Goal: Information Seeking & Learning: Find specific fact

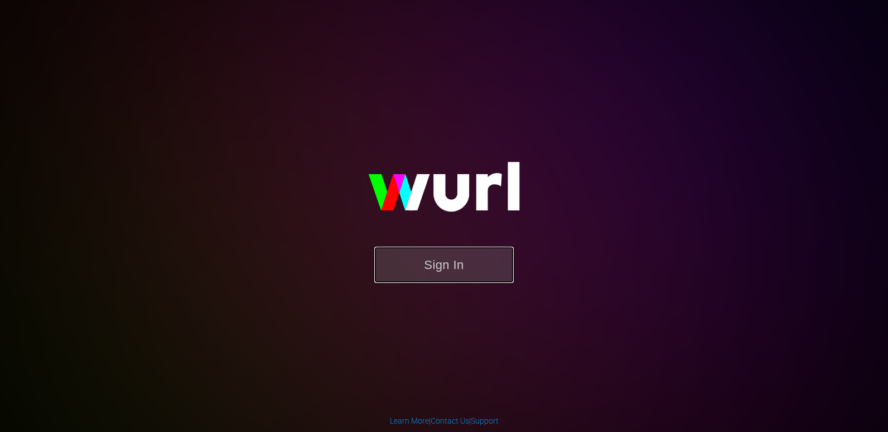
click at [384, 249] on button "Sign In" at bounding box center [443, 264] width 139 height 36
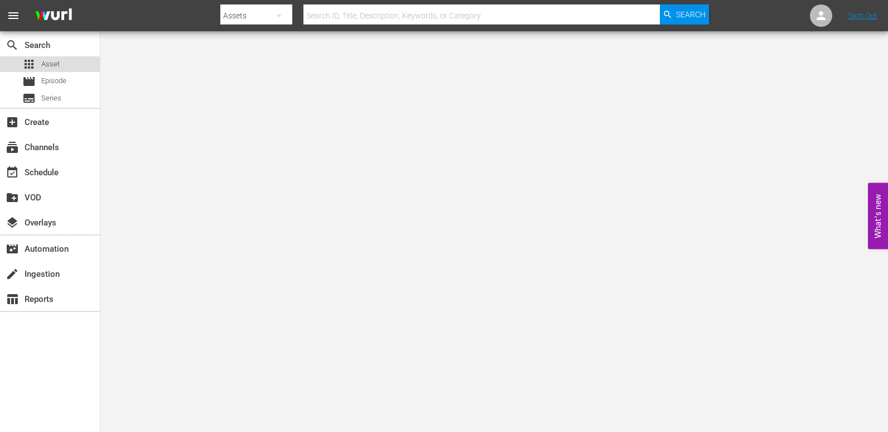
click at [69, 64] on div "apps Asset" at bounding box center [50, 64] width 100 height 16
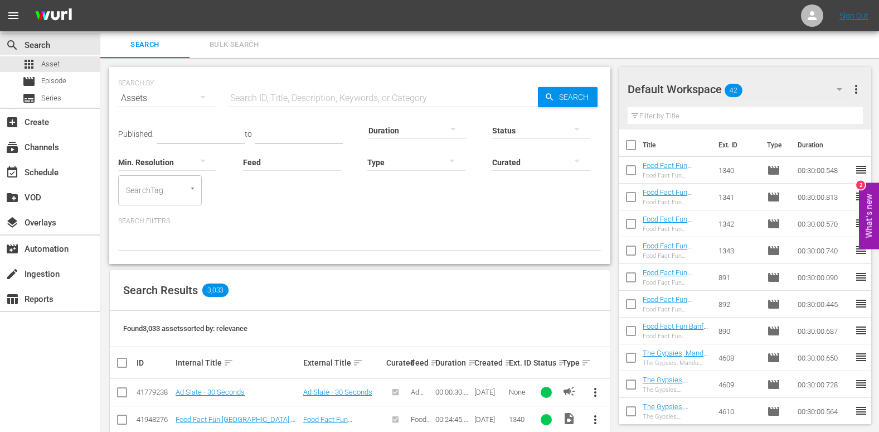
click at [257, 90] on input "text" at bounding box center [382, 98] width 311 height 27
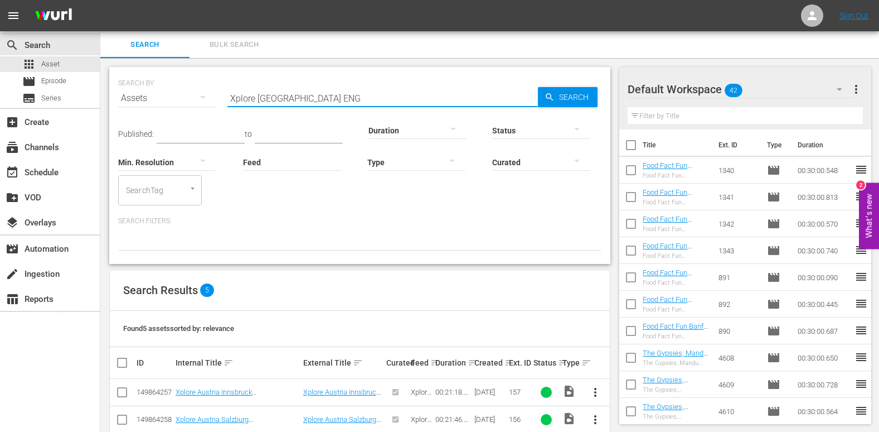
drag, startPoint x: 284, startPoint y: 98, endPoint x: 214, endPoint y: 104, distance: 70.5
click at [214, 104] on div "SEARCH BY Search By Assets Search ID, Title, Description, Keywords, or Category…" at bounding box center [359, 91] width 483 height 40
click at [288, 103] on input "singapore ENG" at bounding box center [382, 98] width 311 height 27
drag, startPoint x: 269, startPoint y: 97, endPoint x: 210, endPoint y: 106, distance: 59.8
click at [210, 106] on div "SEARCH BY Search By Assets Search ID, Title, Description, Keywords, or Category…" at bounding box center [359, 91] width 483 height 40
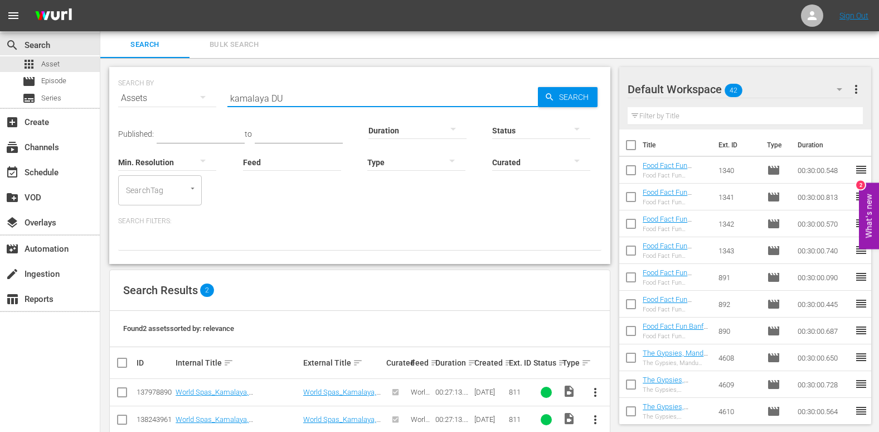
click at [284, 104] on input "kamalaya DU" at bounding box center [382, 98] width 311 height 27
drag, startPoint x: 268, startPoint y: 98, endPoint x: 194, endPoint y: 97, distance: 74.2
click at [194, 97] on div "SEARCH BY Search By Assets Search ID, Title, Description, Keywords, or Category…" at bounding box center [359, 91] width 483 height 40
click at [312, 91] on input "kamalaya" at bounding box center [382, 98] width 311 height 27
type input "kamalaya DU"
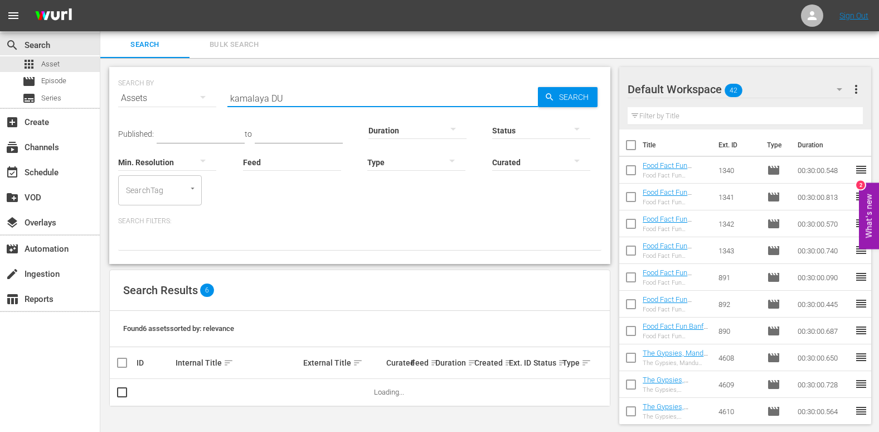
drag, startPoint x: 265, startPoint y: 99, endPoint x: 185, endPoint y: 99, distance: 80.3
click at [185, 99] on div "SEARCH BY Search By Assets Search ID, Title, Description, Keywords, or Category…" at bounding box center [359, 91] width 483 height 40
click at [323, 250] on div at bounding box center [359, 240] width 483 height 19
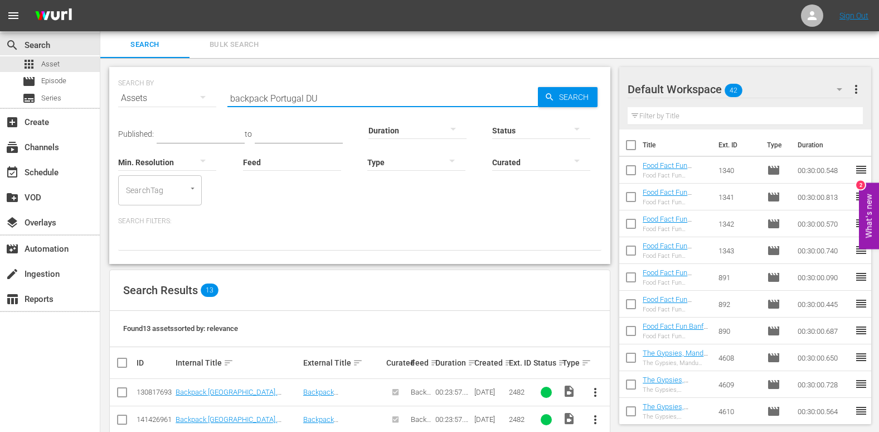
click at [335, 104] on input "backpack Portugal DU" at bounding box center [382, 98] width 311 height 27
drag, startPoint x: 321, startPoint y: 96, endPoint x: 306, endPoint y: 98, distance: 14.5
click at [306, 98] on input "backpack [GEOGRAPHIC_DATA] PT" at bounding box center [382, 98] width 311 height 27
type input "backpack [GEOGRAPHIC_DATA] ENG"
click at [305, 213] on div "Published: to Duration Status Min. Resolution Feed Feed Title Type Curated Sear…" at bounding box center [359, 181] width 483 height 139
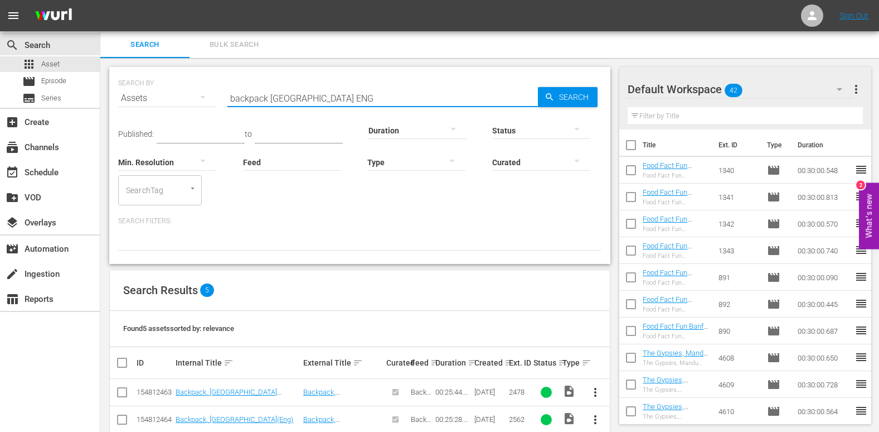
click at [302, 95] on input "backpack [GEOGRAPHIC_DATA] ENG" at bounding box center [382, 98] width 311 height 27
drag, startPoint x: 341, startPoint y: 99, endPoint x: 127, endPoint y: 96, distance: 214.1
click at [127, 96] on div "SEARCH BY Search By Assets Search ID, Title, Description, Keywords, or Category…" at bounding box center [359, 91] width 483 height 40
drag, startPoint x: 270, startPoint y: 98, endPoint x: 156, endPoint y: 101, distance: 114.3
click at [156, 101] on div "SEARCH BY Search By Assets Search ID, Title, Description, Keywords, or Category…" at bounding box center [359, 91] width 483 height 40
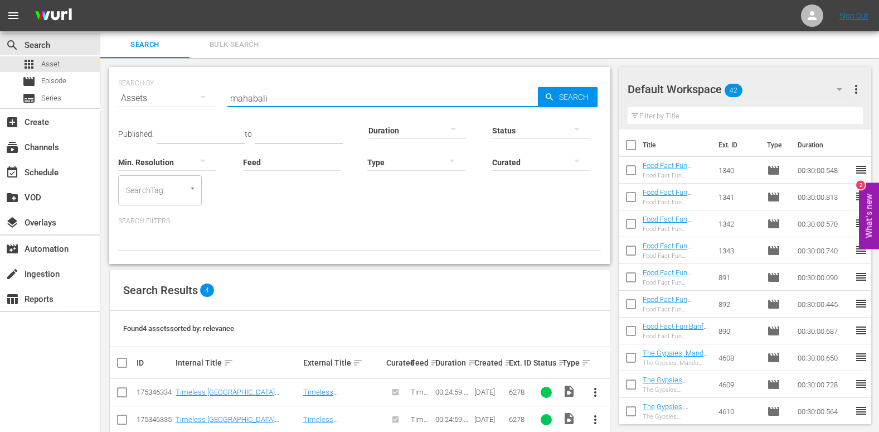
drag, startPoint x: 268, startPoint y: 95, endPoint x: 208, endPoint y: 110, distance: 61.7
click at [208, 110] on div "SEARCH BY Search By Assets Search ID, Title, Description, Keywords, or Category…" at bounding box center [359, 91] width 483 height 40
click at [324, 101] on input "Xplore Philippines DU" at bounding box center [382, 98] width 311 height 27
drag, startPoint x: 336, startPoint y: 101, endPoint x: 303, endPoint y: 103, distance: 32.4
click at [303, 103] on input "Xplore Philippines PT" at bounding box center [382, 98] width 311 height 27
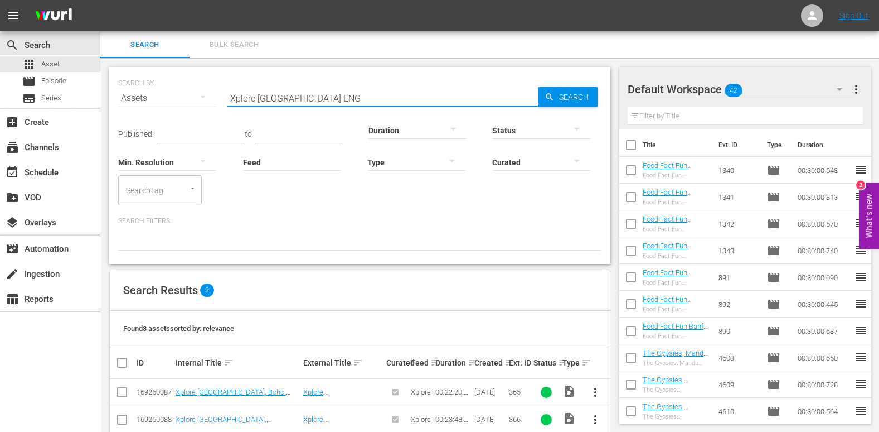
drag, startPoint x: 299, startPoint y: 96, endPoint x: 259, endPoint y: 93, distance: 39.8
click at [259, 93] on input "Xplore [GEOGRAPHIC_DATA] ENG" at bounding box center [382, 98] width 311 height 27
click at [317, 101] on input "Xplore thailand ENG" at bounding box center [382, 98] width 311 height 27
drag, startPoint x: 288, startPoint y: 95, endPoint x: 202, endPoint y: 96, distance: 85.3
click at [202, 96] on div "SEARCH BY Search By Assets Search ID, Title, Description, Keywords, or Category…" at bounding box center [359, 91] width 483 height 40
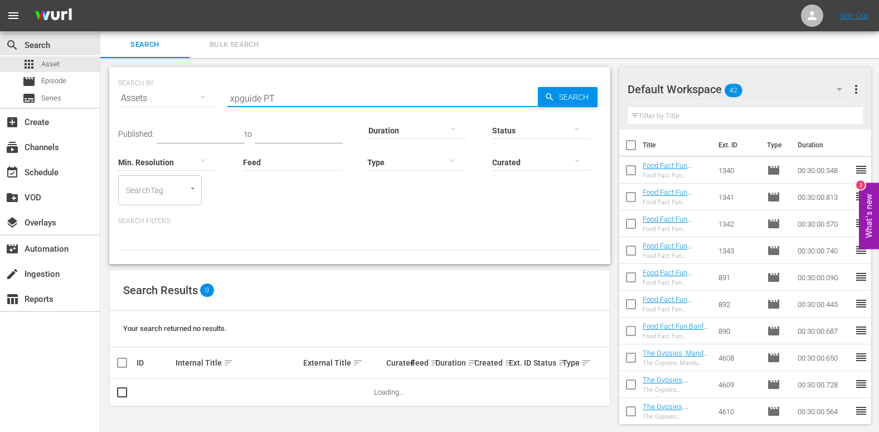
click at [240, 93] on input "xpguide PT" at bounding box center [382, 98] width 311 height 27
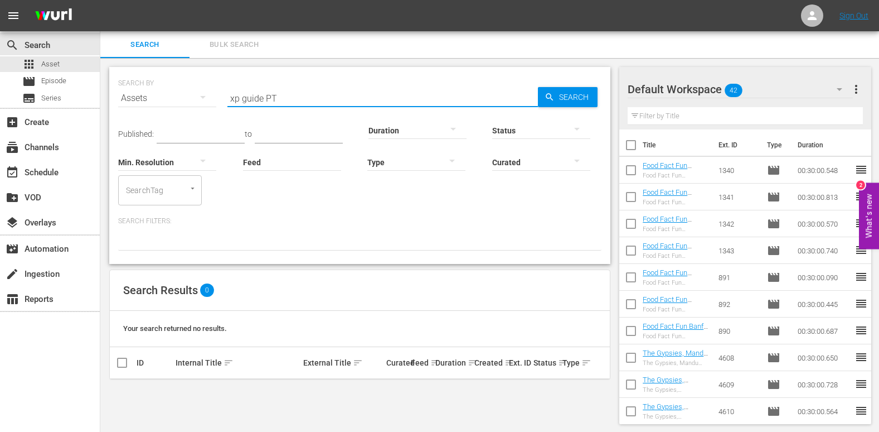
click at [231, 101] on input "xp guide PT" at bounding box center [382, 98] width 311 height 27
click at [236, 101] on input "xp guide PT" at bounding box center [382, 98] width 311 height 27
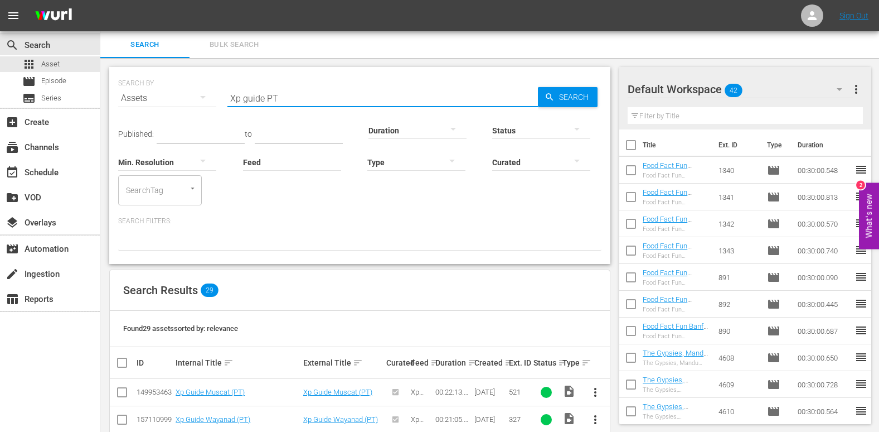
click at [251, 98] on input "Xp guide PT" at bounding box center [382, 98] width 311 height 27
click at [298, 99] on input "Xp Guide PT" at bounding box center [382, 98] width 311 height 27
click at [278, 90] on input "Xp Guide" at bounding box center [382, 98] width 311 height 27
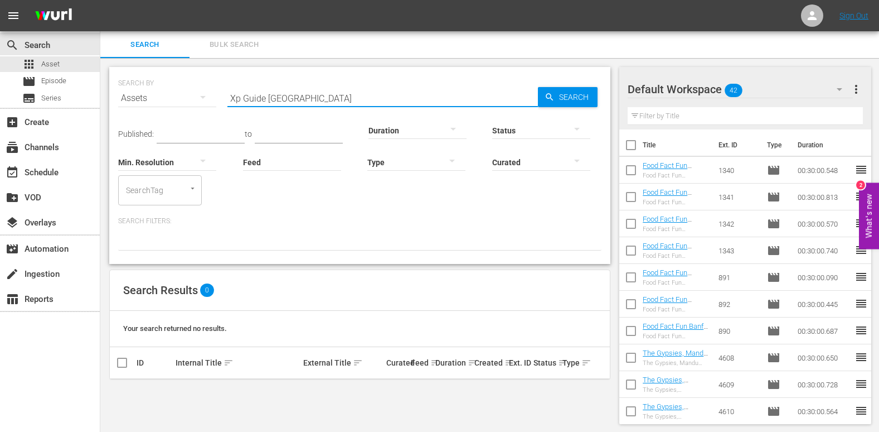
drag, startPoint x: 296, startPoint y: 99, endPoint x: 270, endPoint y: 98, distance: 25.7
click at [270, 98] on input "Xp Guide [GEOGRAPHIC_DATA]" at bounding box center [382, 98] width 311 height 27
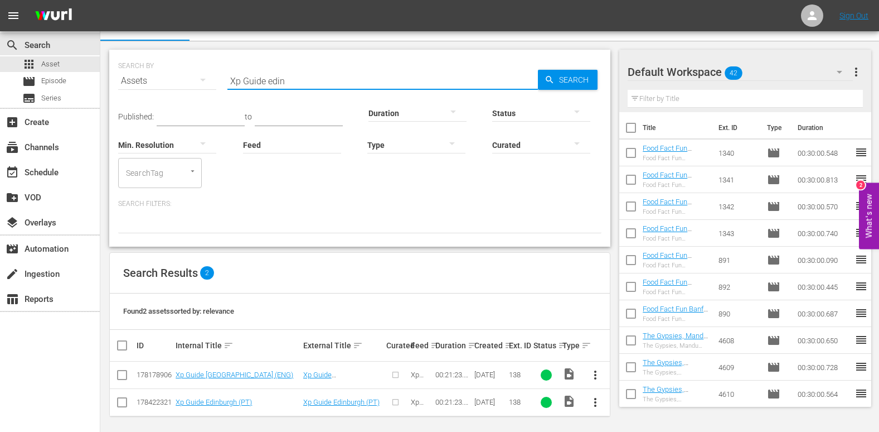
scroll to position [22, 0]
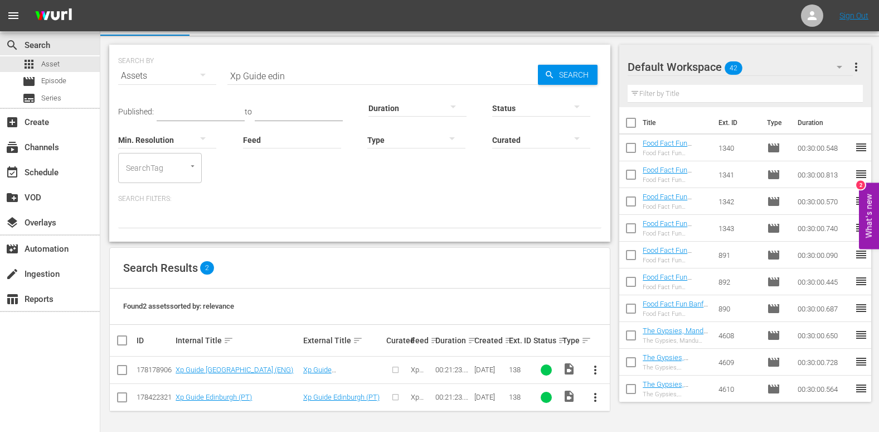
click at [313, 220] on div at bounding box center [359, 218] width 483 height 19
click at [292, 75] on input "Xp Guide edin" at bounding box center [382, 75] width 311 height 27
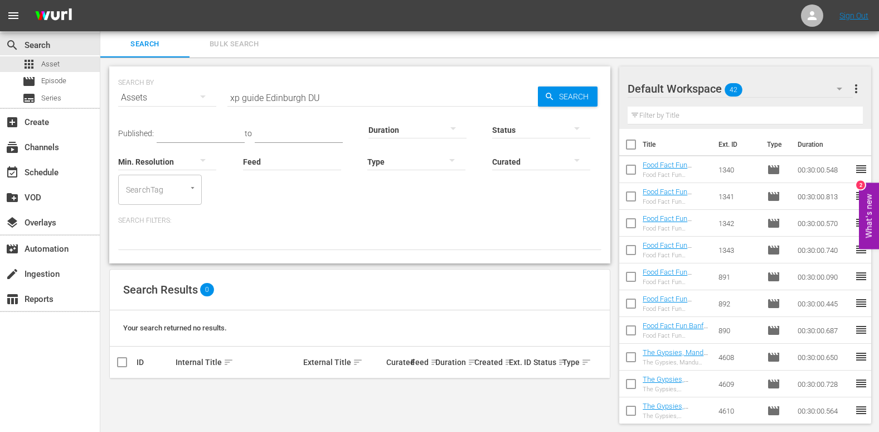
scroll to position [1, 0]
drag, startPoint x: 264, startPoint y: 95, endPoint x: 193, endPoint y: 103, distance: 71.2
click at [193, 103] on div "SEARCH BY Search By Assets Search ID, Title, Description, Keywords, or Category…" at bounding box center [359, 90] width 483 height 40
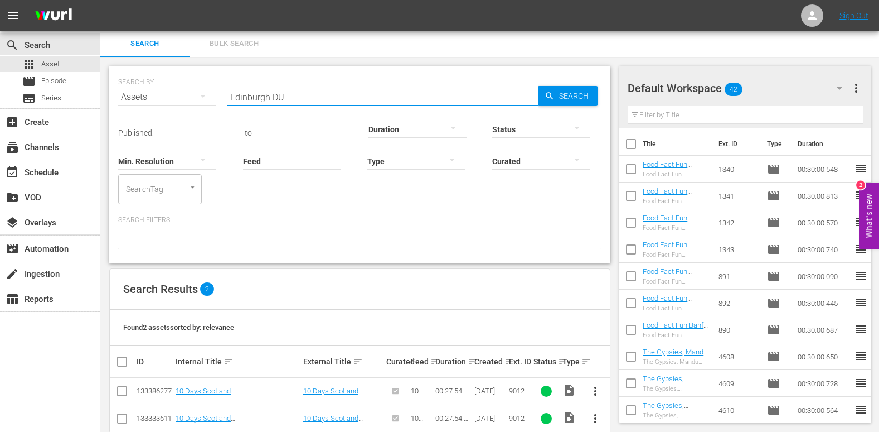
scroll to position [22, 0]
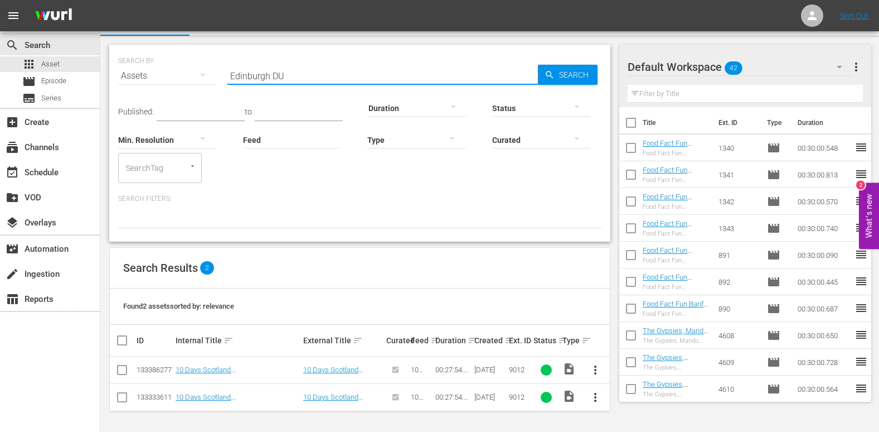
drag, startPoint x: 269, startPoint y: 72, endPoint x: 209, endPoint y: 77, distance: 61.0
click at [209, 77] on div "SEARCH BY Search By Assets Search ID, Title, Description, Keywords, or Category…" at bounding box center [359, 69] width 483 height 40
click at [301, 69] on input "Edinburgh DU" at bounding box center [382, 75] width 311 height 27
drag, startPoint x: 295, startPoint y: 70, endPoint x: 175, endPoint y: 72, distance: 119.9
click at [176, 72] on div "SEARCH BY Search By Assets Search ID, Title, Description, Keywords, or Category…" at bounding box center [359, 69] width 483 height 40
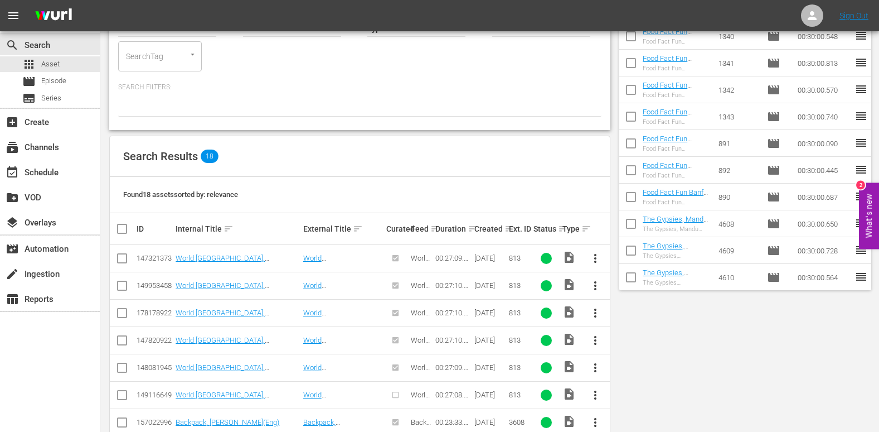
scroll to position [0, 0]
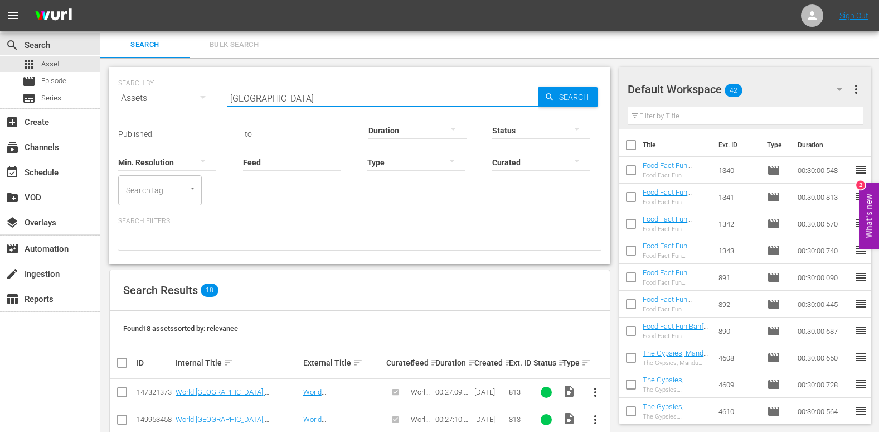
drag, startPoint x: 273, startPoint y: 98, endPoint x: 187, endPoint y: 99, distance: 85.9
click at [187, 99] on div "SEARCH BY Search By Assets Search ID, Title, Description, Keywords, or Category…" at bounding box center [359, 91] width 483 height 40
click at [332, 84] on div "SEARCH BY Search By Assets Search ID, Title, Description, Keywords, or Category…" at bounding box center [359, 91] width 483 height 40
drag, startPoint x: 332, startPoint y: 96, endPoint x: 302, endPoint y: 98, distance: 29.6
click at [302, 98] on input "[GEOGRAPHIC_DATA]" at bounding box center [382, 98] width 311 height 27
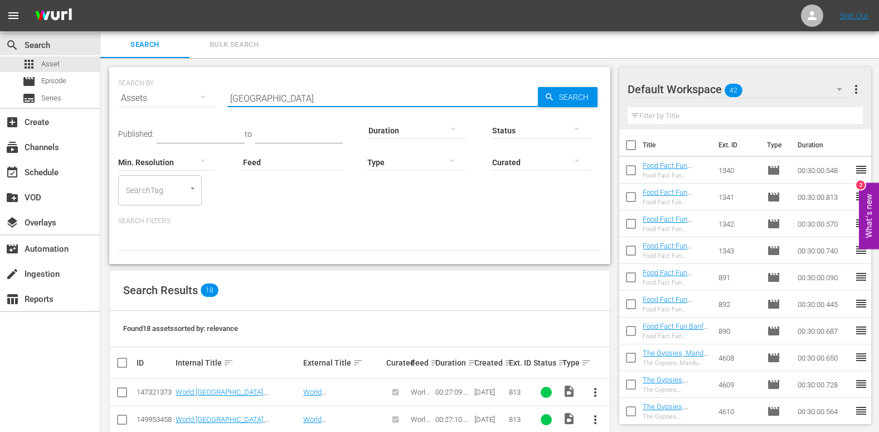
click at [323, 98] on input "[GEOGRAPHIC_DATA]" at bounding box center [382, 98] width 311 height 27
click at [323, 106] on div "Search ID, Title, Description, Keywords, or Category spa village" at bounding box center [382, 98] width 311 height 27
drag, startPoint x: 323, startPoint y: 101, endPoint x: 299, endPoint y: 103, distance: 24.6
click at [299, 103] on input "[GEOGRAPHIC_DATA]" at bounding box center [382, 98] width 311 height 27
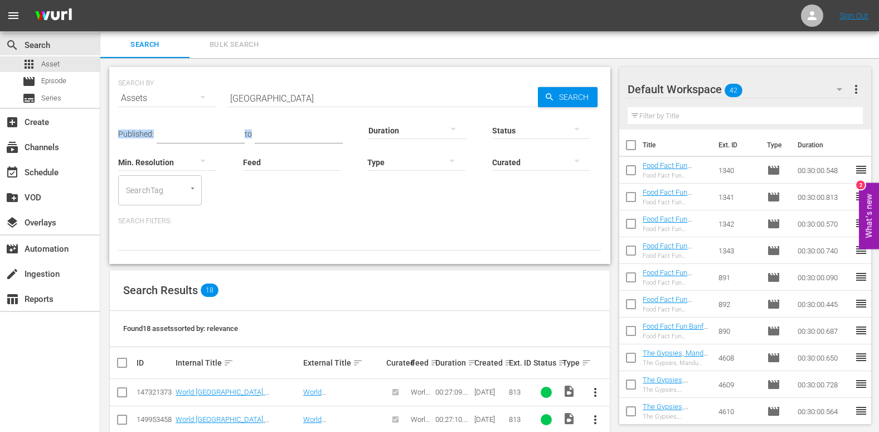
drag, startPoint x: 377, startPoint y: 103, endPoint x: 274, endPoint y: 103, distance: 103.1
click at [270, 105] on div "SEARCH BY Search By Assets Search ID, Title, Description, Keywords, or Category…" at bounding box center [359, 165] width 501 height 197
drag, startPoint x: 283, startPoint y: 100, endPoint x: 196, endPoint y: 95, distance: 87.1
click at [196, 95] on div "SEARCH BY Search By Assets Search ID, Title, Description, Keywords, or Category…" at bounding box center [359, 91] width 483 height 40
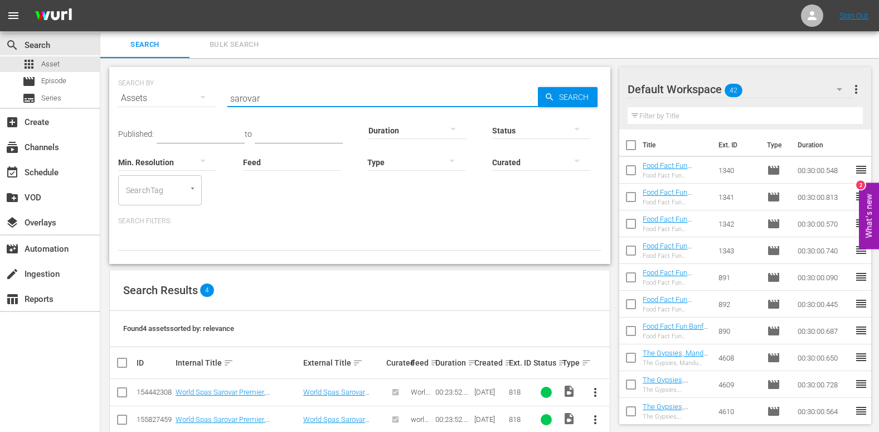
drag, startPoint x: 266, startPoint y: 102, endPoint x: 183, endPoint y: 102, distance: 83.1
click at [183, 102] on div "SEARCH BY Search By Assets Search ID, Title, Description, Keywords, or Category…" at bounding box center [359, 91] width 483 height 40
drag, startPoint x: 278, startPoint y: 98, endPoint x: 190, endPoint y: 99, distance: 88.7
click at [190, 99] on div "SEARCH BY Search By Assets Search ID, Title, Description, Keywords, or Category…" at bounding box center [359, 91] width 483 height 40
drag, startPoint x: 275, startPoint y: 96, endPoint x: 186, endPoint y: 98, distance: 89.8
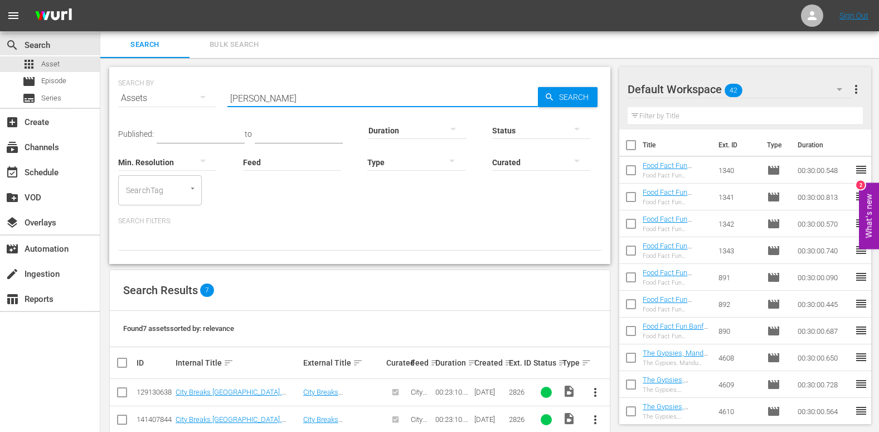
click at [186, 98] on div "SEARCH BY Search By Assets Search ID, Title, Description, Keywords, or Category…" at bounding box center [359, 91] width 483 height 40
drag, startPoint x: 269, startPoint y: 98, endPoint x: 159, endPoint y: 97, distance: 109.8
click at [159, 97] on div "SEARCH BY Search By Assets Search ID, Title, Description, Keywords, or Category…" at bounding box center [359, 91] width 483 height 40
drag, startPoint x: 251, startPoint y: 98, endPoint x: 181, endPoint y: 105, distance: 70.6
click at [181, 105] on div "SEARCH BY Search By Assets Search ID, Title, Description, Keywords, or Category…" at bounding box center [359, 91] width 483 height 40
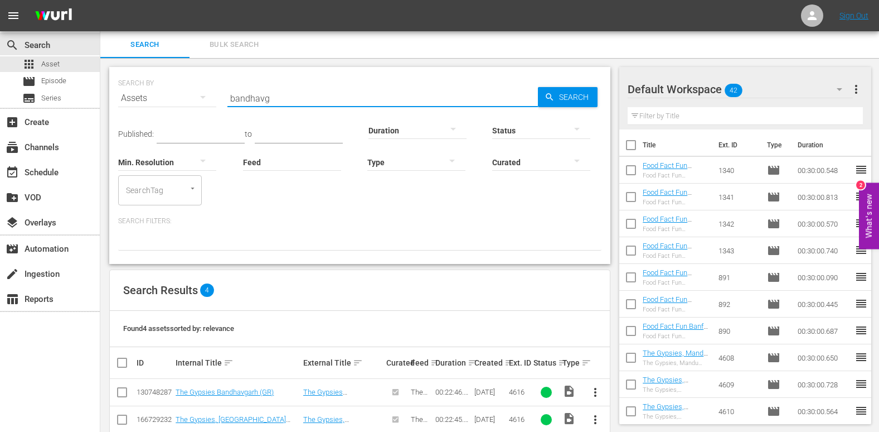
drag, startPoint x: 277, startPoint y: 99, endPoint x: 171, endPoint y: 105, distance: 106.1
click at [171, 105] on div "SEARCH BY Search By Assets Search ID, Title, Description, Keywords, or Category…" at bounding box center [359, 91] width 483 height 40
drag, startPoint x: 260, startPoint y: 102, endPoint x: 209, endPoint y: 101, distance: 51.9
click at [209, 101] on div "SEARCH BY Search By Assets Search ID, Title, Description, Keywords, or Category…" at bounding box center [359, 91] width 483 height 40
drag, startPoint x: 260, startPoint y: 102, endPoint x: 171, endPoint y: 101, distance: 89.2
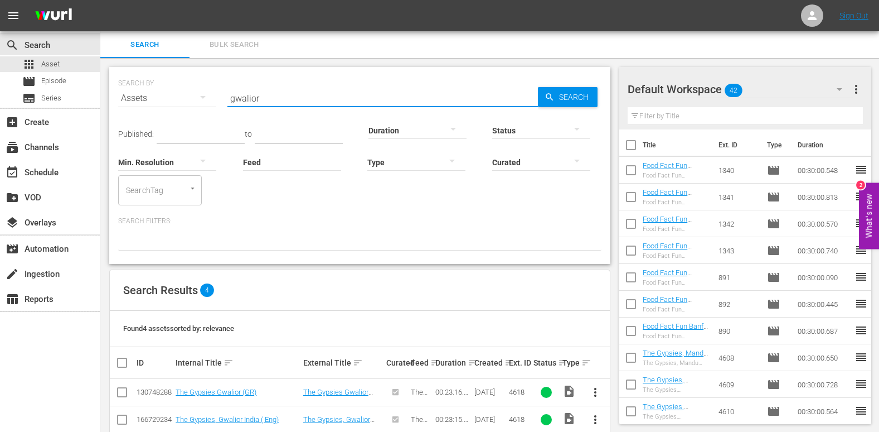
click at [171, 101] on div "SEARCH BY Search By Assets Search ID, Title, Description, Keywords, or Category…" at bounding box center [359, 91] width 483 height 40
drag, startPoint x: 270, startPoint y: 98, endPoint x: 191, endPoint y: 110, distance: 80.0
click at [191, 110] on div "SEARCH BY Search By Assets Search ID, Title, Description, Keywords, or Category…" at bounding box center [359, 91] width 483 height 40
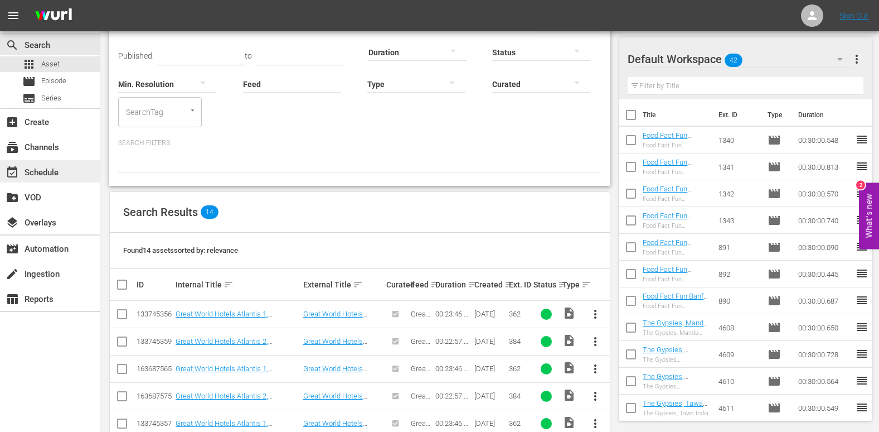
scroll to position [16, 0]
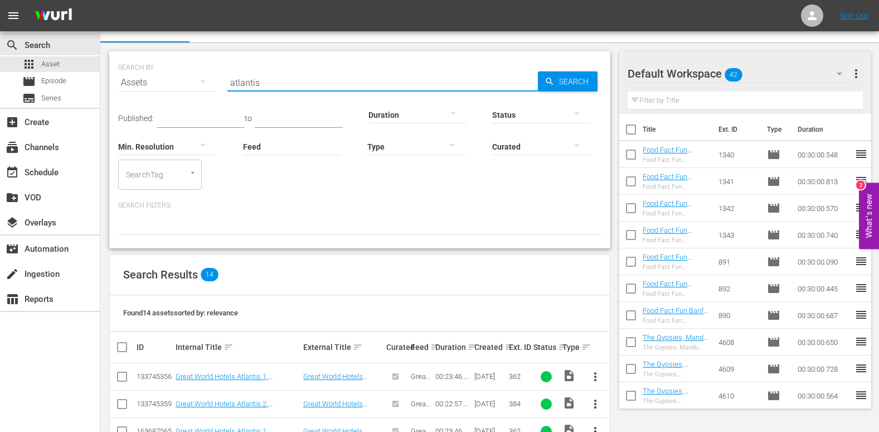
drag, startPoint x: 318, startPoint y: 86, endPoint x: 139, endPoint y: 88, distance: 178.4
click at [139, 88] on div "SEARCH BY Search By Assets Search ID, Title, Description, Keywords, or Category…" at bounding box center [359, 76] width 483 height 40
type input "atlantis"
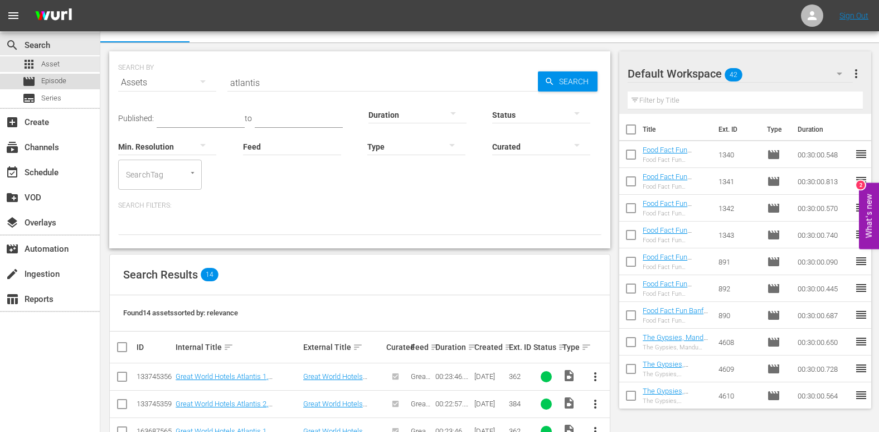
click at [72, 77] on div "movie Episode" at bounding box center [50, 82] width 100 height 16
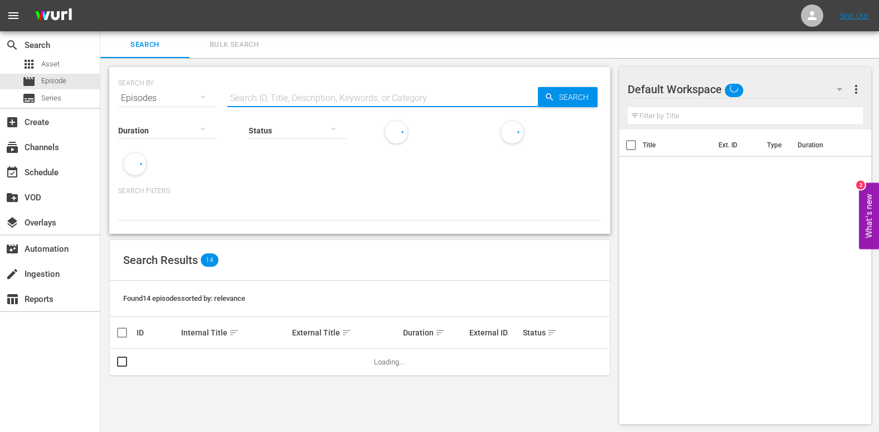
click at [261, 100] on input "text" at bounding box center [382, 98] width 311 height 27
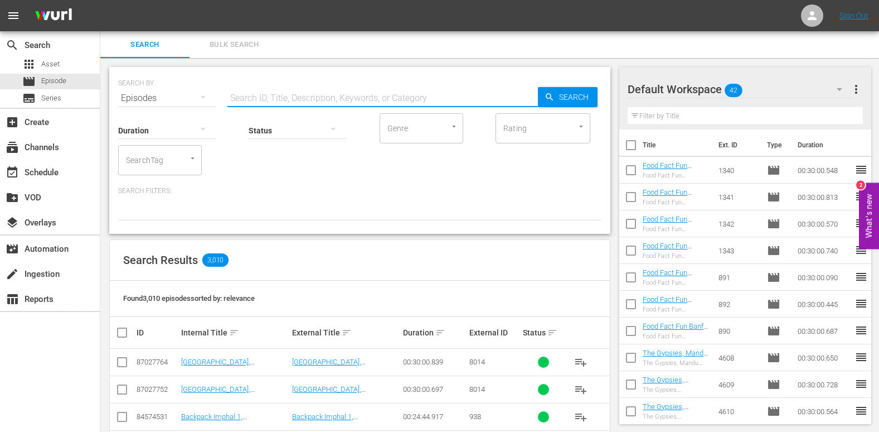
paste input "atlantis"
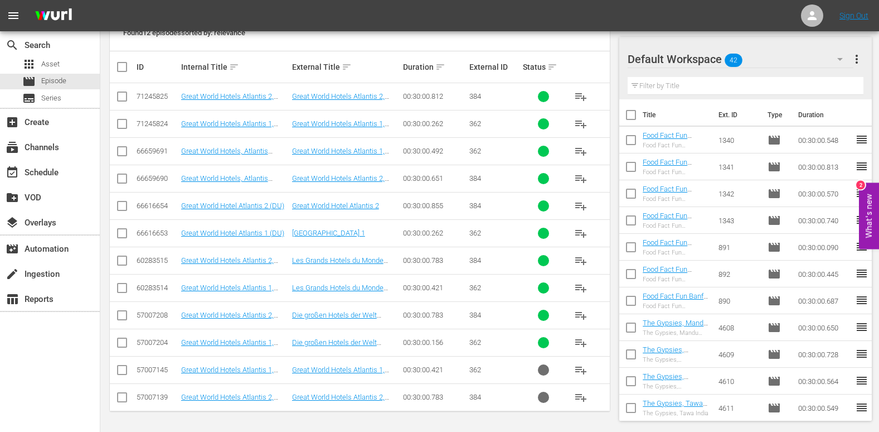
scroll to position [154, 0]
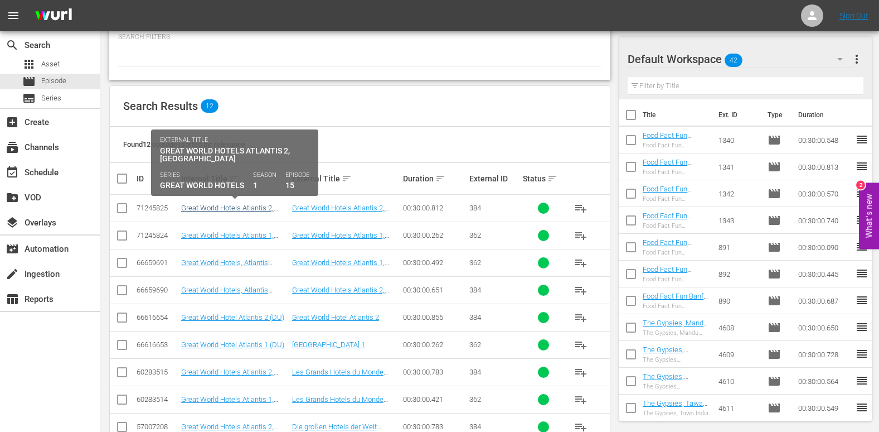
type input "atlantis DU"
click at [247, 205] on link "Great World Hotels Atlantis 2, [GEOGRAPHIC_DATA] (PT)" at bounding box center [227, 212] width 93 height 17
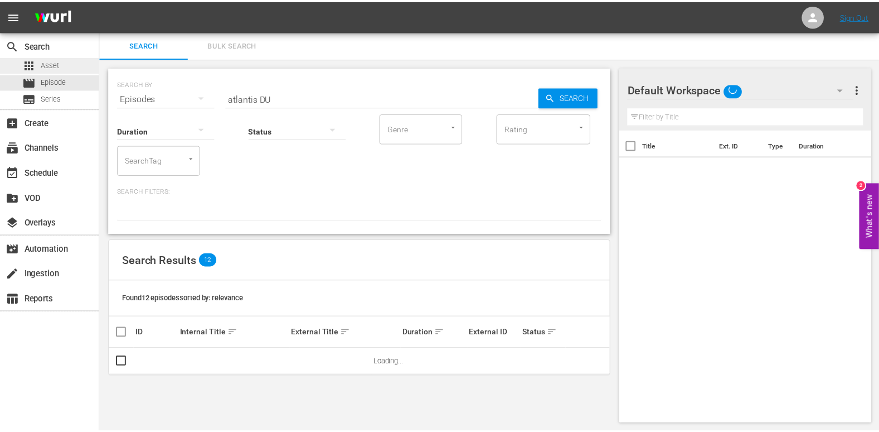
scroll to position [1, 0]
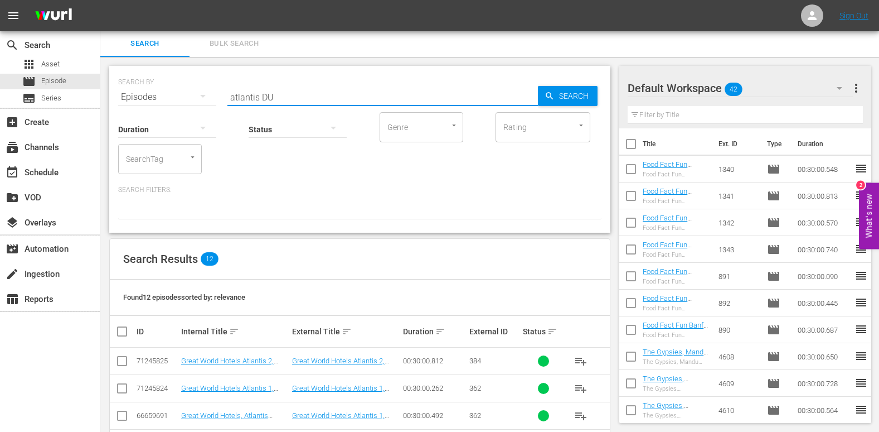
drag, startPoint x: 284, startPoint y: 98, endPoint x: 192, endPoint y: 108, distance: 92.0
click at [192, 108] on div "SEARCH BY Search By Episodes Search ID, Title, Description, Keywords, or Catego…" at bounding box center [359, 149] width 501 height 167
click at [43, 62] on span "Asset" at bounding box center [50, 64] width 18 height 11
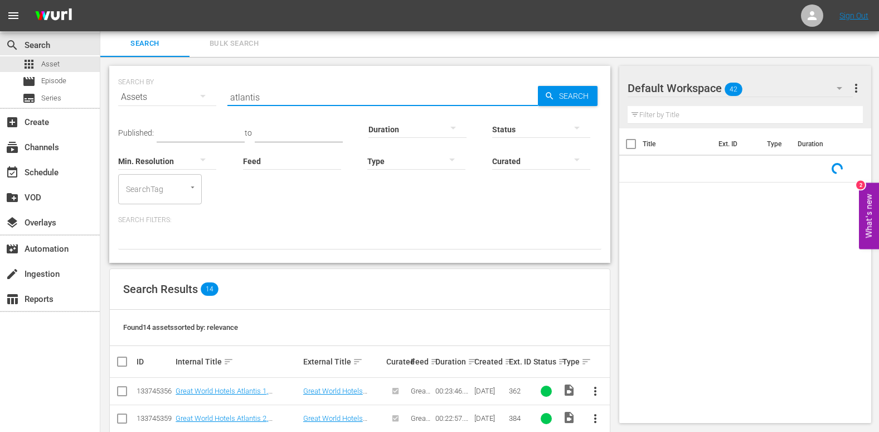
drag, startPoint x: 268, startPoint y: 95, endPoint x: 207, endPoint y: 106, distance: 62.3
click at [207, 106] on div "SEARCH BY Search By Assets Search ID, Title, Description, Keywords, or Category…" at bounding box center [359, 90] width 483 height 40
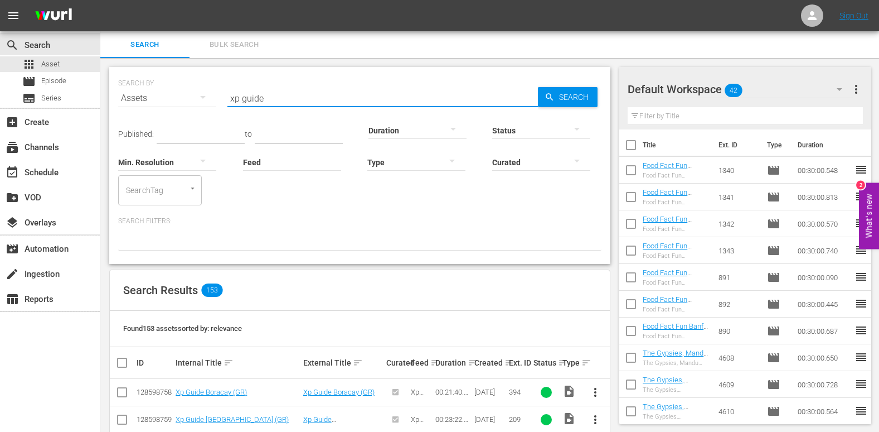
click at [279, 100] on input "xp guide" at bounding box center [382, 98] width 311 height 27
drag, startPoint x: 333, startPoint y: 97, endPoint x: 203, endPoint y: 109, distance: 131.0
click at [203, 109] on div "SEARCH BY Search By Assets Search ID, Title, Description, Keywords, or Category…" at bounding box center [359, 91] width 483 height 40
type input "xp guide [GEOGRAPHIC_DATA]"
click at [64, 81] on span "Episode" at bounding box center [53, 80] width 25 height 11
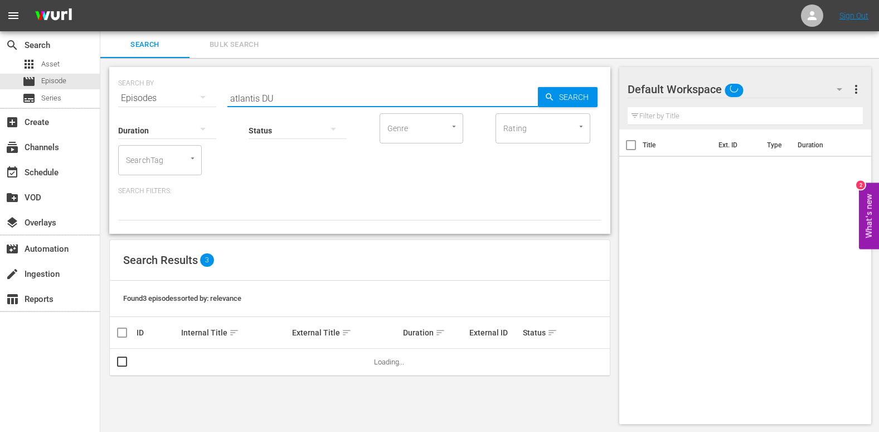
click at [345, 96] on input "atlantis DU" at bounding box center [382, 98] width 311 height 27
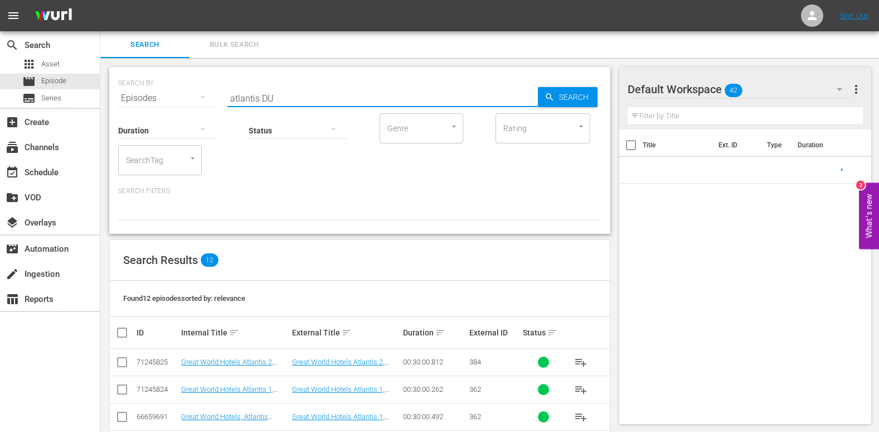
click at [332, 98] on input "atlantis DU" at bounding box center [382, 98] width 311 height 27
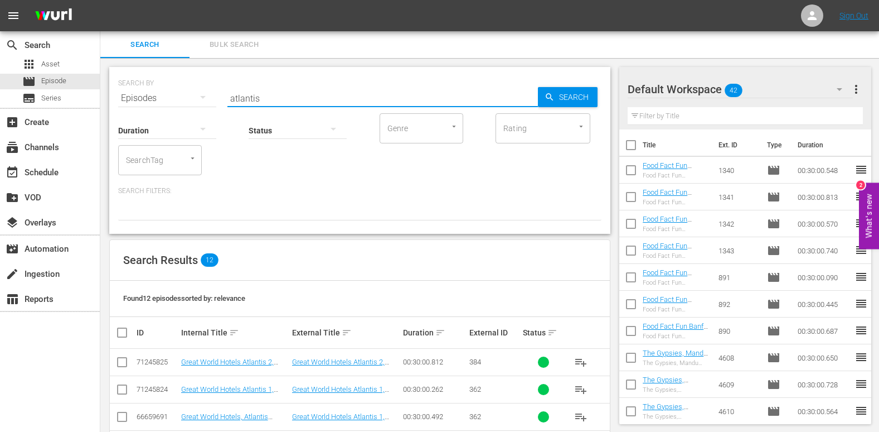
drag, startPoint x: 304, startPoint y: 100, endPoint x: 152, endPoint y: 100, distance: 152.2
click at [152, 100] on div "SEARCH BY Search By Episodes Search ID, Title, Description, Keywords, or Catego…" at bounding box center [359, 91] width 483 height 40
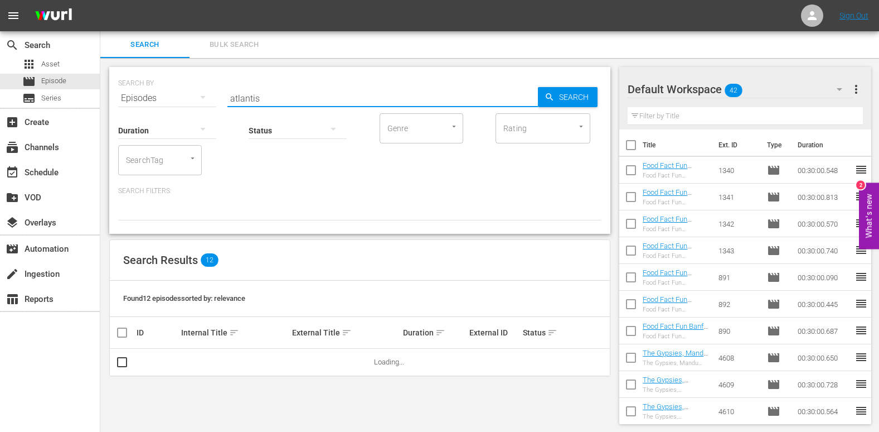
paste input "xp guide [GEOGRAPHIC_DATA]"
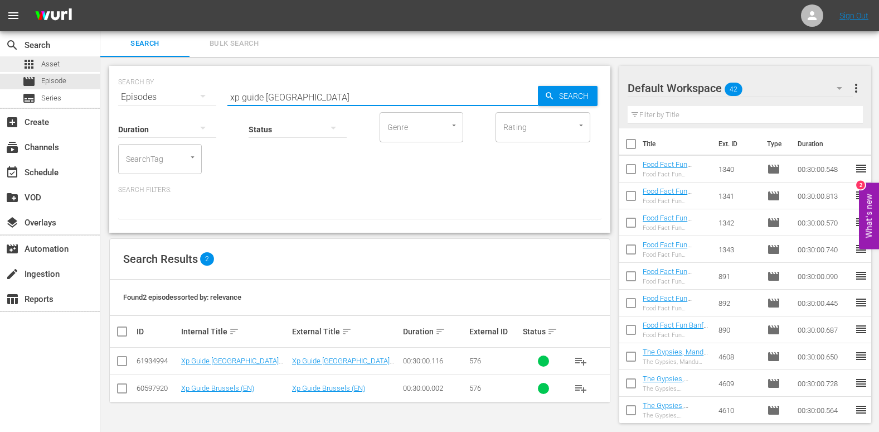
type input "xp guide [GEOGRAPHIC_DATA]"
click at [67, 66] on div "apps Asset" at bounding box center [50, 64] width 100 height 16
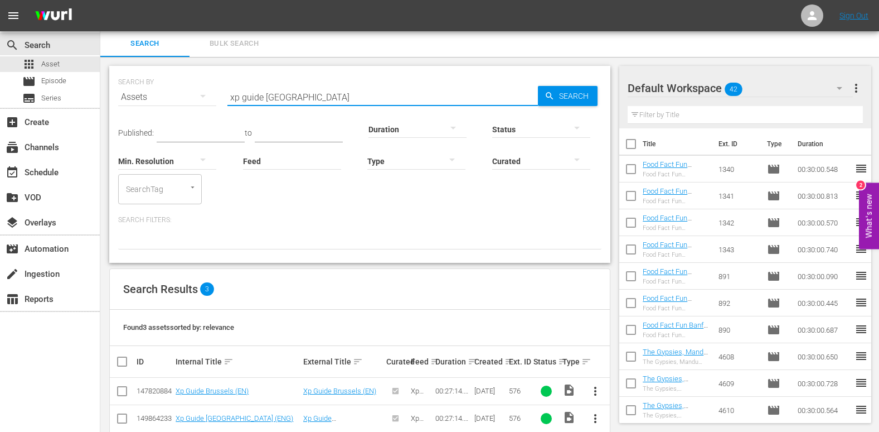
drag, startPoint x: 313, startPoint y: 95, endPoint x: 264, endPoint y: 92, distance: 49.1
click at [264, 92] on input "xp guide [GEOGRAPHIC_DATA]" at bounding box center [382, 97] width 311 height 27
drag, startPoint x: 267, startPoint y: 99, endPoint x: 244, endPoint y: 102, distance: 23.7
click at [244, 102] on input "xp guide" at bounding box center [382, 98] width 311 height 27
drag, startPoint x: 272, startPoint y: 97, endPoint x: 242, endPoint y: 100, distance: 29.7
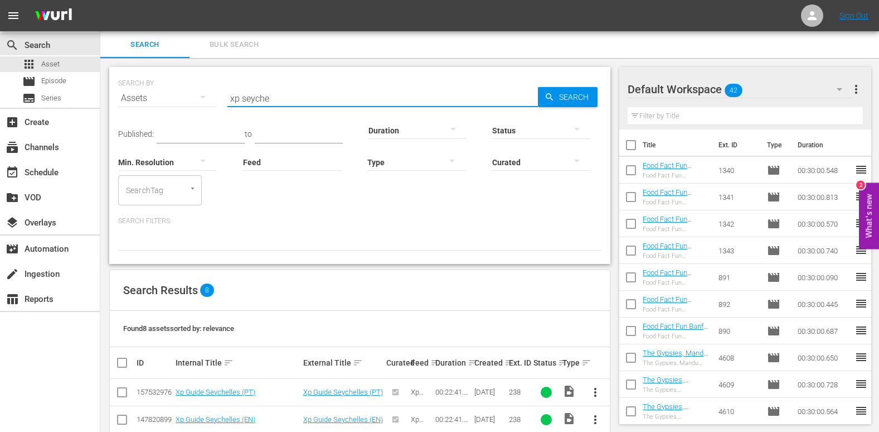
click at [242, 100] on input "xp seyche" at bounding box center [382, 98] width 311 height 27
click at [264, 97] on input "xp guide" at bounding box center [382, 98] width 311 height 27
drag, startPoint x: 288, startPoint y: 100, endPoint x: 267, endPoint y: 103, distance: 21.4
click at [267, 103] on input "xp guide czech" at bounding box center [382, 98] width 311 height 27
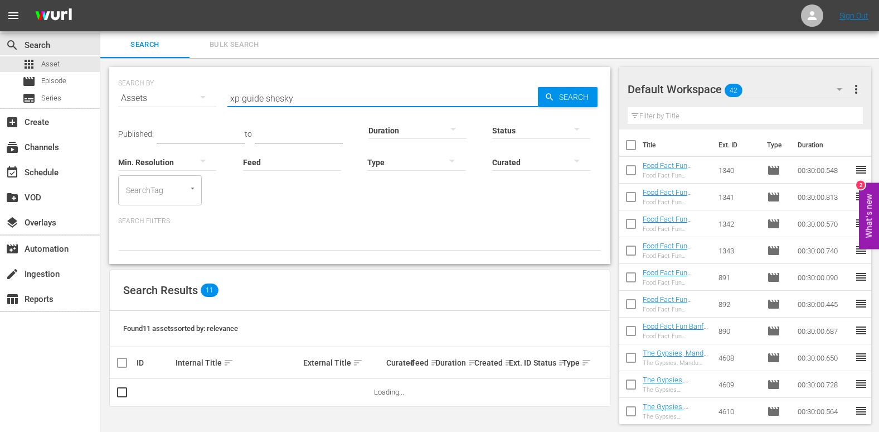
click at [270, 96] on input "xp guide shesky" at bounding box center [382, 98] width 311 height 27
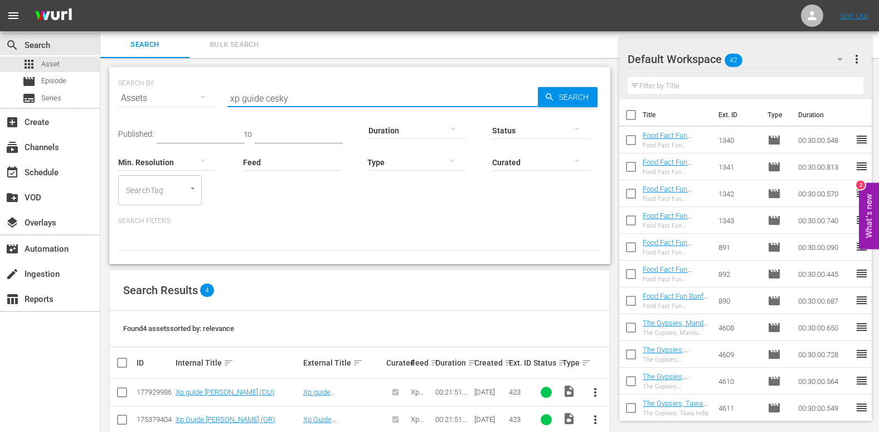
scroll to position [77, 0]
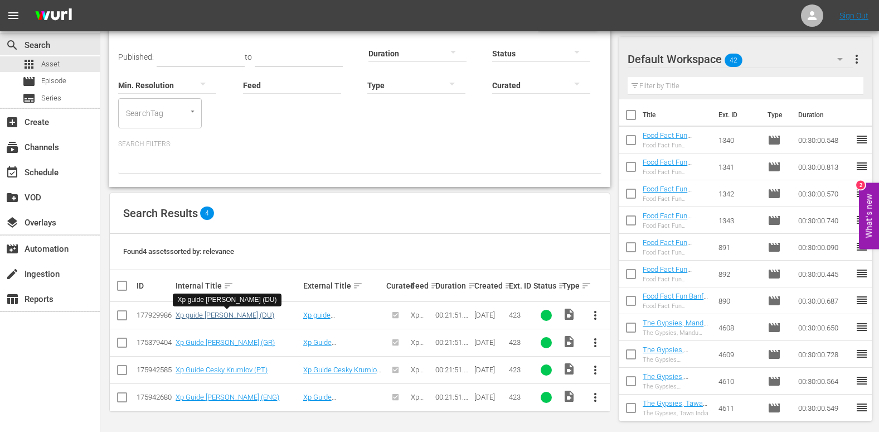
type input "xp guide cesky"
